Goal: Task Accomplishment & Management: Use online tool/utility

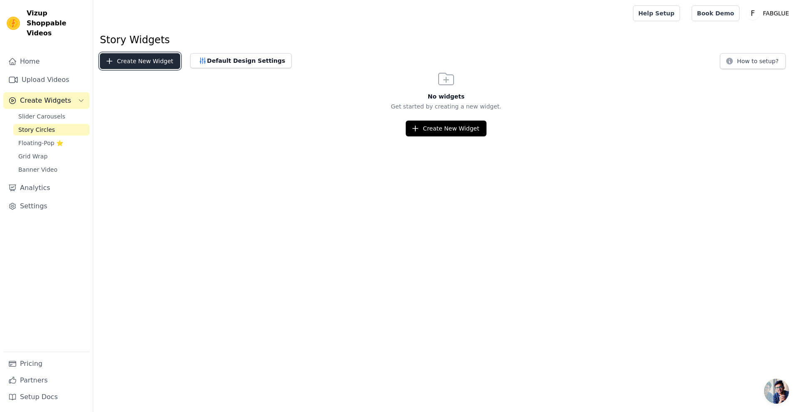
click at [116, 65] on button "Create New Widget" at bounding box center [140, 61] width 80 height 16
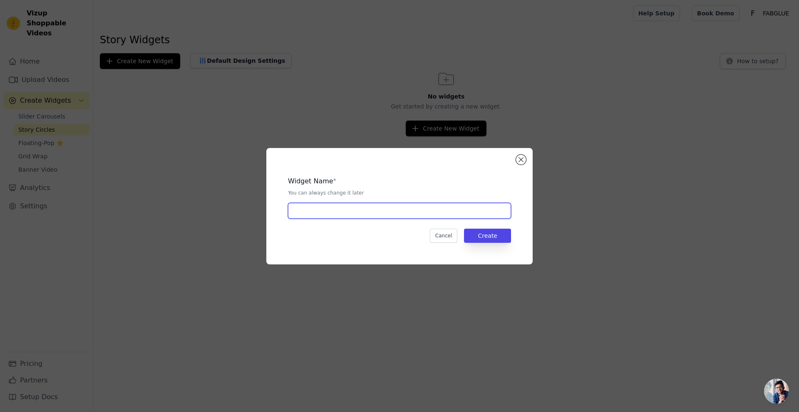
click at [467, 212] on input "text" at bounding box center [399, 211] width 223 height 16
type input "magic wrap"
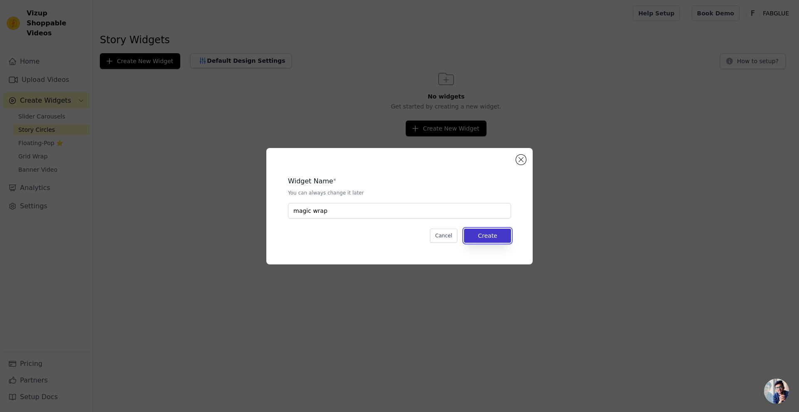
click at [478, 238] on button "Create" at bounding box center [487, 236] width 47 height 14
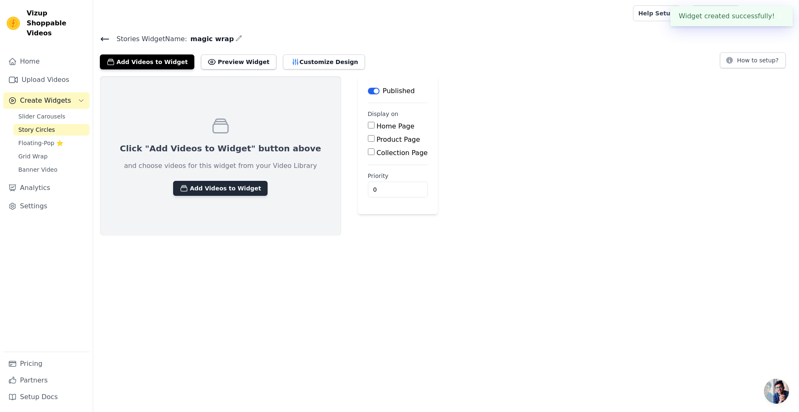
click at [204, 189] on button "Add Videos to Widget" at bounding box center [220, 188] width 94 height 15
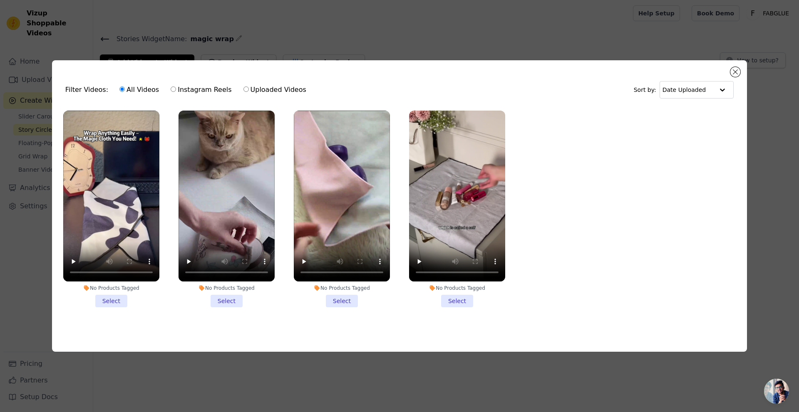
click at [106, 299] on li "No Products Tagged Select" at bounding box center [111, 209] width 96 height 197
click at [0, 0] on input "No Products Tagged Select" at bounding box center [0, 0] width 0 height 0
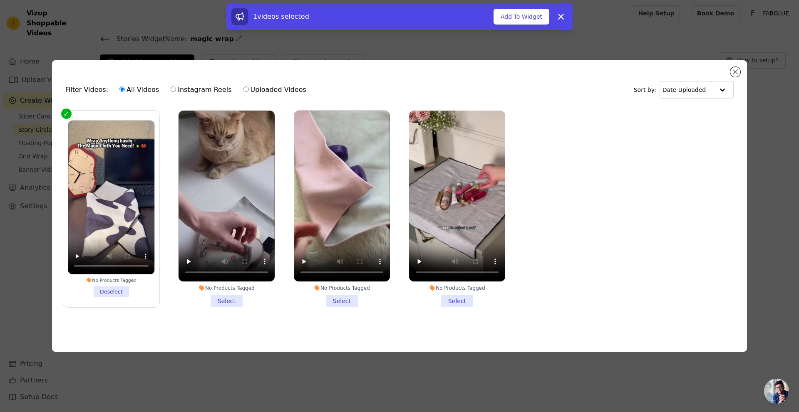
click at [228, 302] on li "No Products Tagged Select" at bounding box center [227, 209] width 96 height 197
click at [0, 0] on input "No Products Tagged Select" at bounding box center [0, 0] width 0 height 0
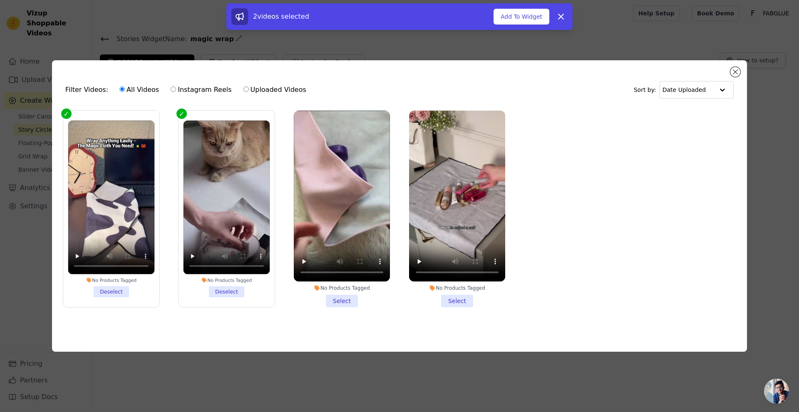
click at [349, 300] on li "No Products Tagged Select" at bounding box center [342, 209] width 96 height 197
click at [0, 0] on input "No Products Tagged Select" at bounding box center [0, 0] width 0 height 0
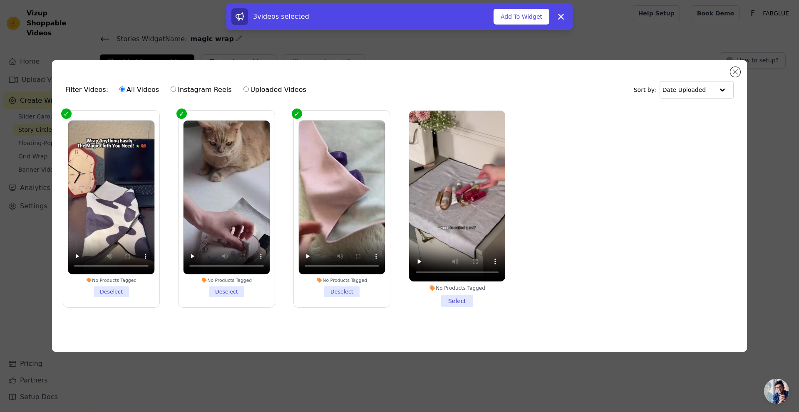
click at [451, 299] on li "No Products Tagged Select" at bounding box center [457, 209] width 96 height 197
click at [0, 0] on input "No Products Tagged Select" at bounding box center [0, 0] width 0 height 0
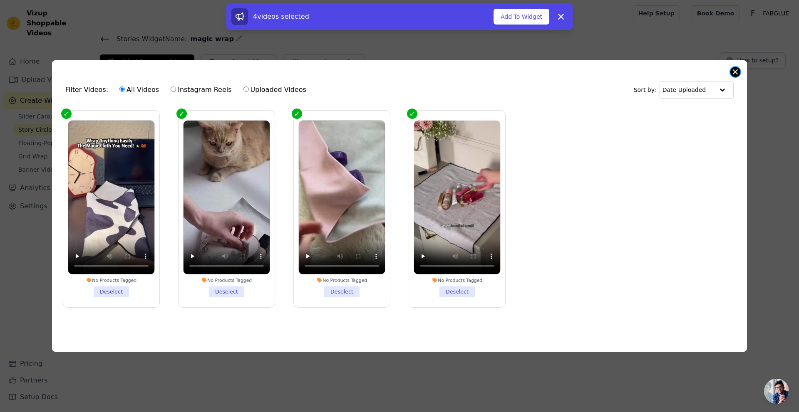
click at [732, 69] on button "Close modal" at bounding box center [735, 72] width 10 height 10
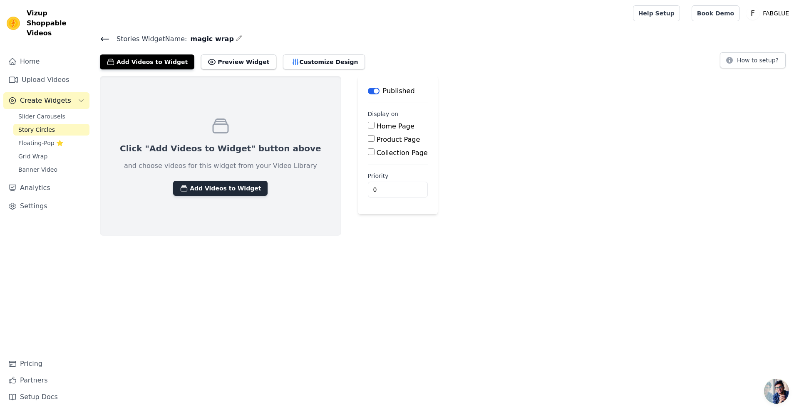
click at [186, 186] on button "Add Videos to Widget" at bounding box center [220, 188] width 94 height 15
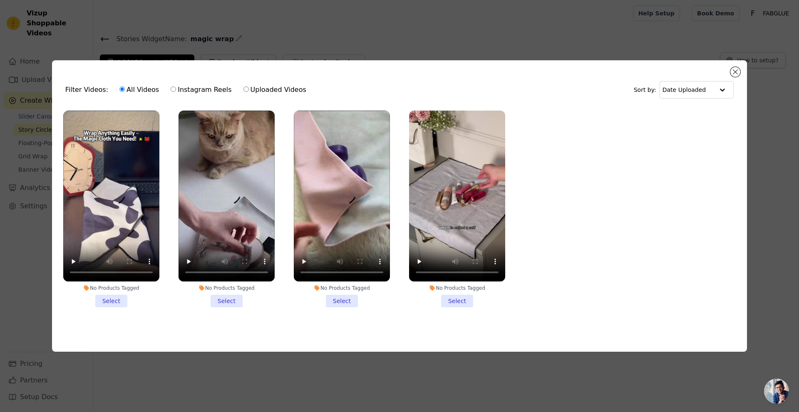
drag, startPoint x: 102, startPoint y: 301, endPoint x: 107, endPoint y: 298, distance: 5.7
click at [102, 301] on li "No Products Tagged Select" at bounding box center [111, 209] width 96 height 197
click at [0, 0] on input "No Products Tagged Select" at bounding box center [0, 0] width 0 height 0
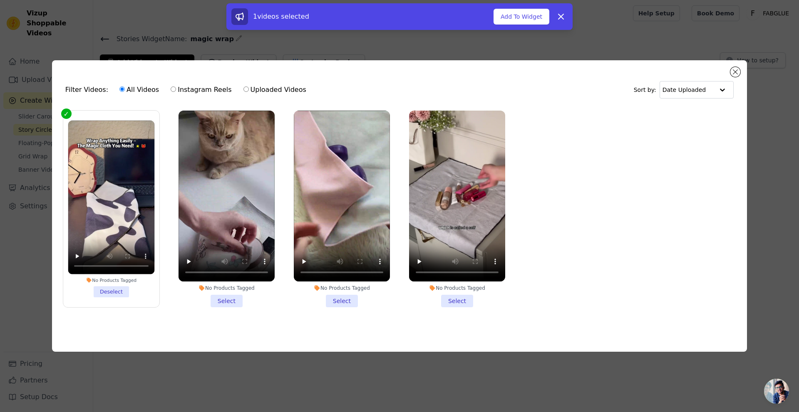
click at [237, 300] on li "No Products Tagged Select" at bounding box center [227, 209] width 96 height 197
click at [0, 0] on input "No Products Tagged Select" at bounding box center [0, 0] width 0 height 0
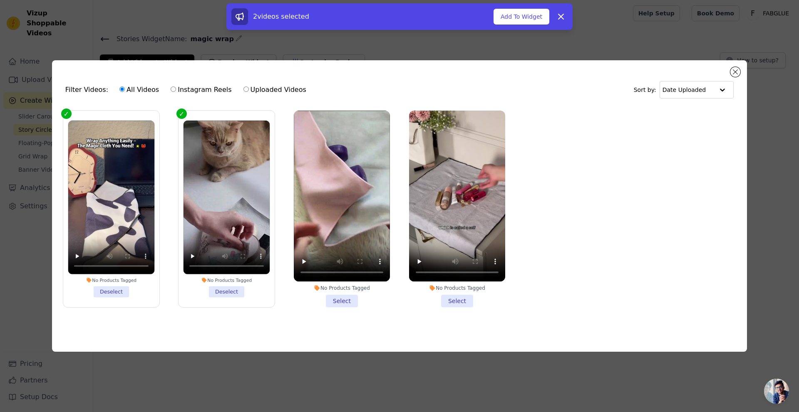
click at [339, 300] on li "No Products Tagged Select" at bounding box center [342, 209] width 96 height 197
click at [0, 0] on input "No Products Tagged Select" at bounding box center [0, 0] width 0 height 0
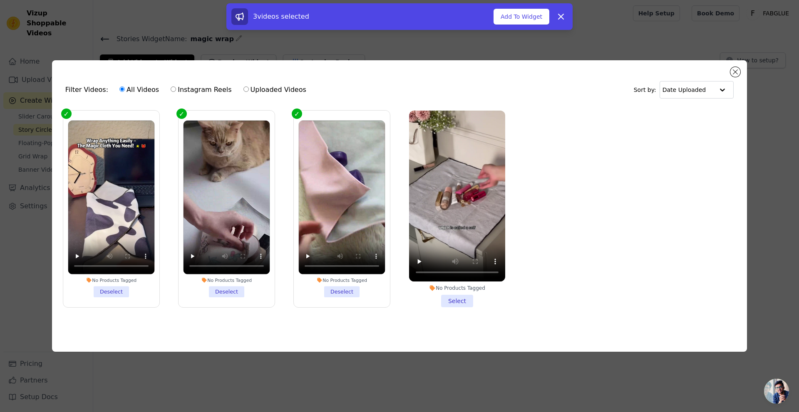
click at [457, 301] on li "No Products Tagged Select" at bounding box center [457, 209] width 96 height 197
click at [0, 0] on input "No Products Tagged Select" at bounding box center [0, 0] width 0 height 0
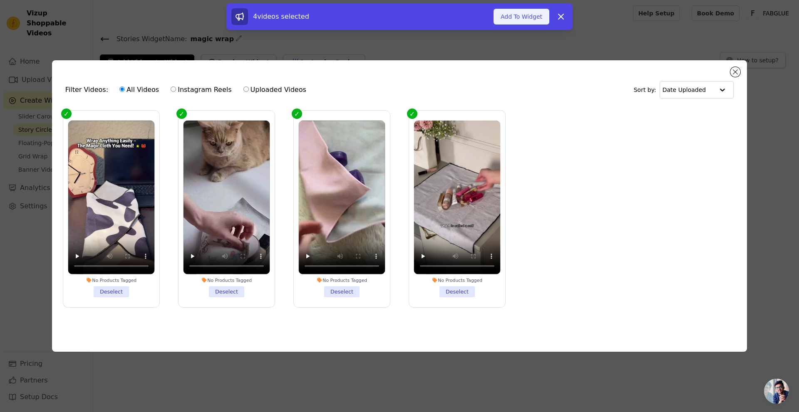
click at [512, 20] on button "Add To Widget" at bounding box center [522, 17] width 56 height 16
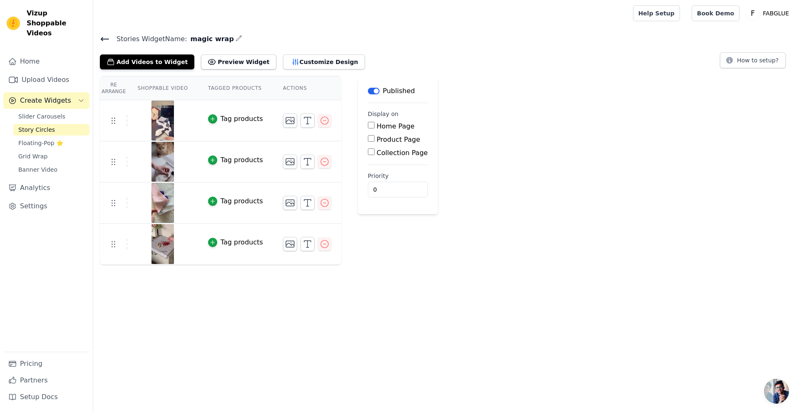
click at [368, 139] on input "Product Page" at bounding box center [371, 138] width 7 height 7
checkbox input "true"
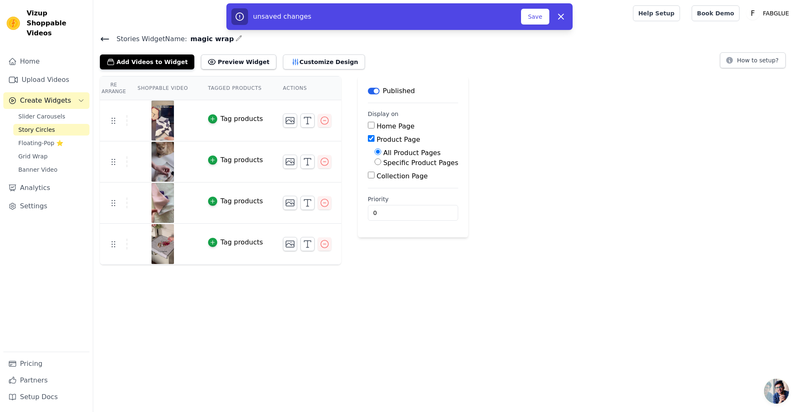
click at [375, 162] on input "Specific Product Pages" at bounding box center [378, 162] width 7 height 7
radio input "true"
click at [375, 183] on button "Select Products" at bounding box center [403, 182] width 56 height 14
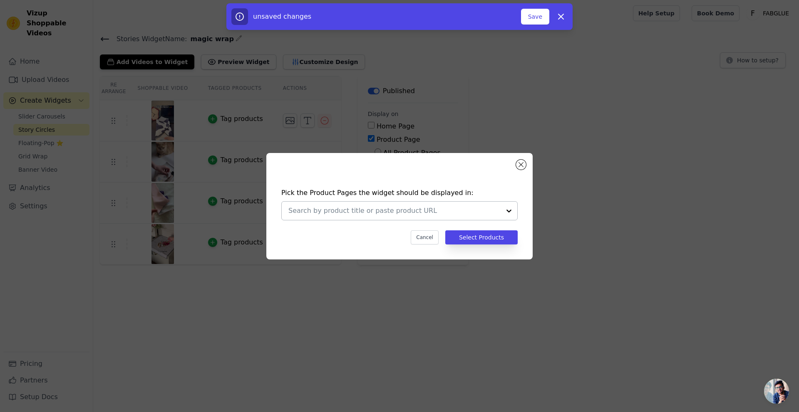
click at [389, 211] on input "text" at bounding box center [394, 211] width 212 height 10
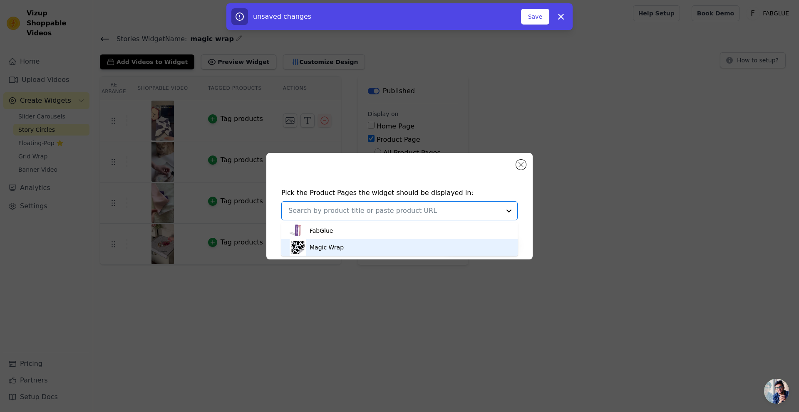
click at [364, 245] on div "Magic Wrap" at bounding box center [400, 247] width 220 height 17
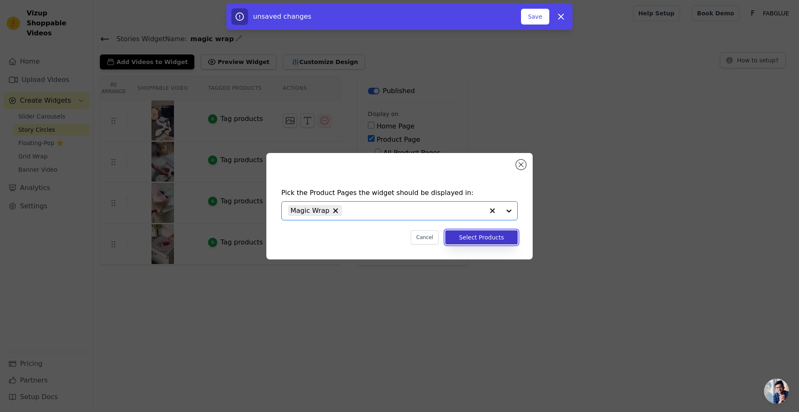
click at [463, 235] on button "Select Products" at bounding box center [481, 238] width 72 height 14
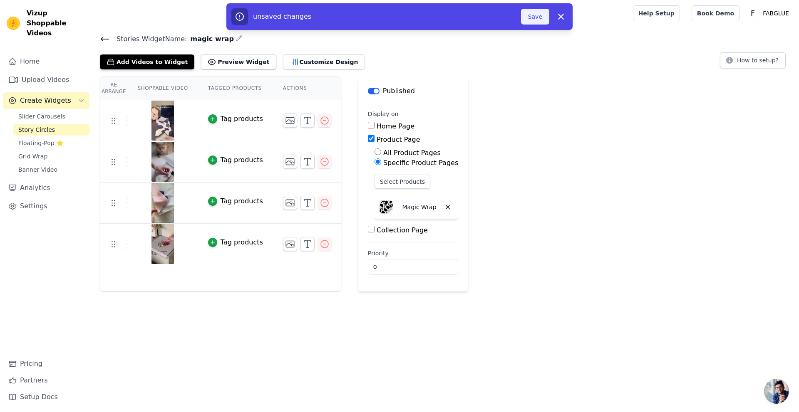
click at [528, 17] on button "Save" at bounding box center [535, 17] width 28 height 16
click at [533, 14] on button "Save" at bounding box center [535, 17] width 28 height 16
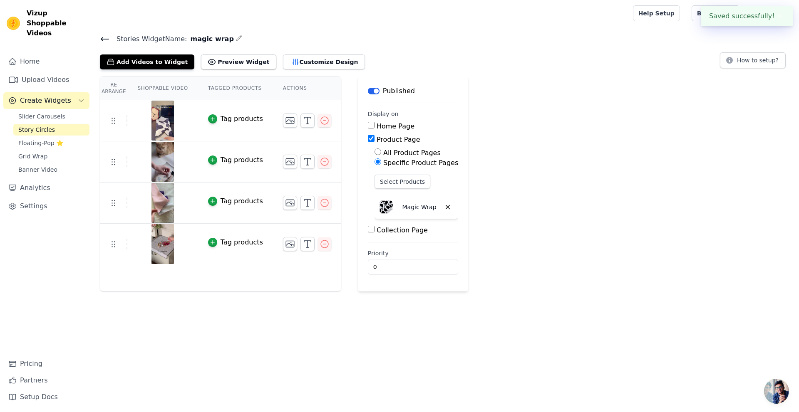
click at [527, 18] on div at bounding box center [361, 13] width 523 height 27
click at [216, 63] on button "Preview Widget" at bounding box center [238, 62] width 75 height 15
click at [311, 55] on button "Customize Design" at bounding box center [324, 62] width 82 height 15
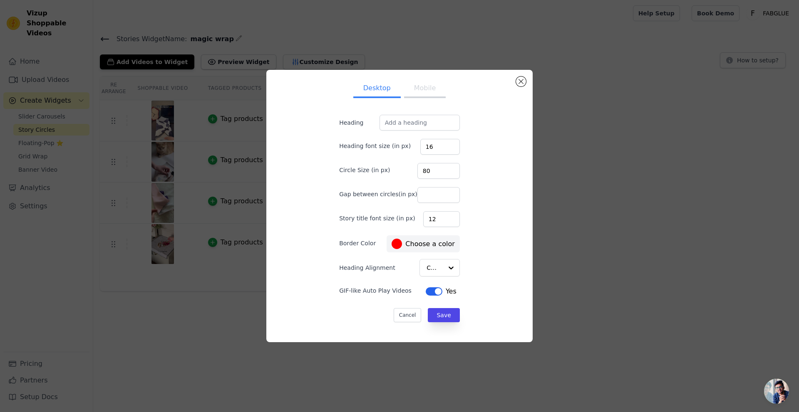
click at [412, 97] on button "Mobile" at bounding box center [425, 89] width 42 height 18
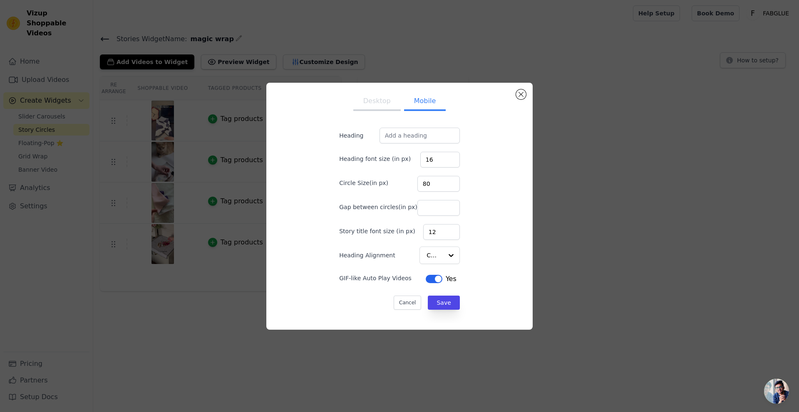
click at [429, 280] on button "Label" at bounding box center [434, 279] width 17 height 8
click at [429, 280] on button "Label" at bounding box center [435, 279] width 17 height 8
click at [372, 106] on button "Desktop" at bounding box center [376, 102] width 47 height 18
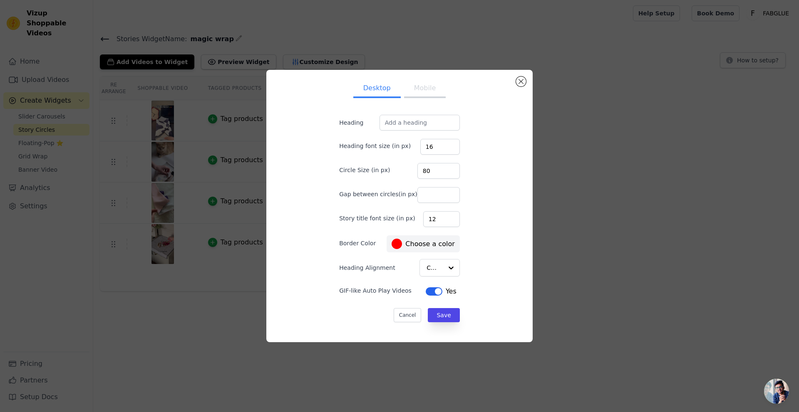
click at [417, 99] on ul "Desktop Mobile" at bounding box center [399, 89] width 147 height 25
click at [417, 97] on button "Mobile" at bounding box center [425, 89] width 42 height 18
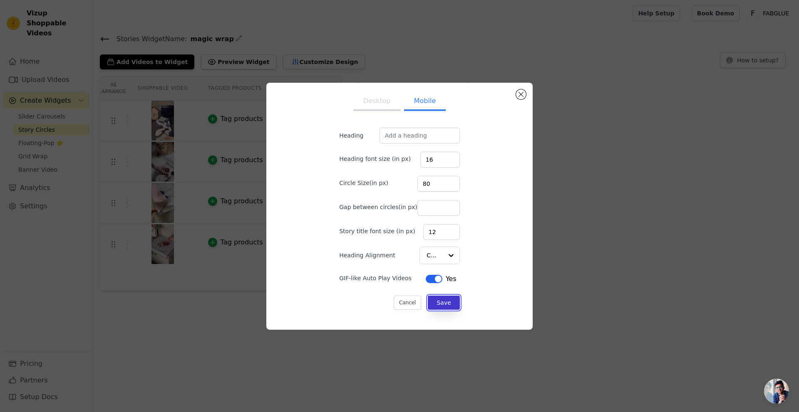
click at [436, 305] on button "Save" at bounding box center [444, 303] width 32 height 14
